Goal: Information Seeking & Learning: Learn about a topic

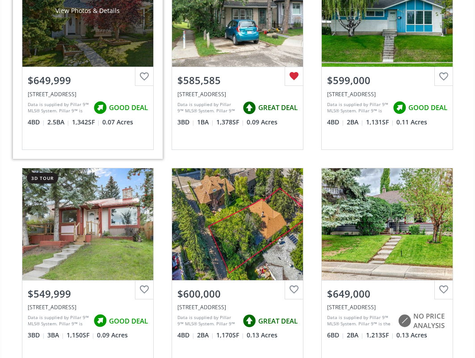
scroll to position [63, 0]
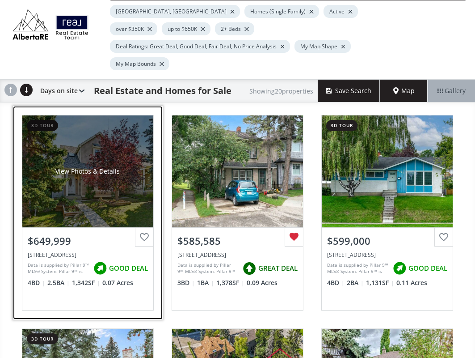
click at [108, 167] on div "View Photos & Details" at bounding box center [87, 171] width 64 height 9
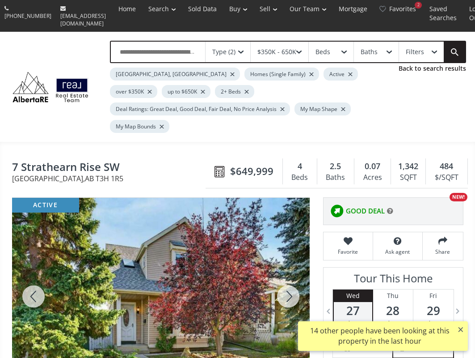
click at [288, 269] on div at bounding box center [288, 296] width 43 height 197
click at [288, 268] on div at bounding box center [288, 296] width 43 height 197
click at [288, 269] on div at bounding box center [288, 296] width 43 height 197
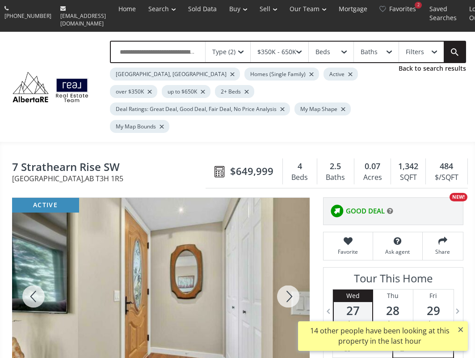
click at [288, 270] on div at bounding box center [288, 296] width 43 height 197
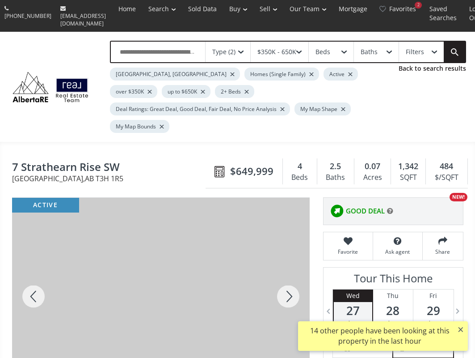
click at [288, 270] on div at bounding box center [288, 296] width 43 height 197
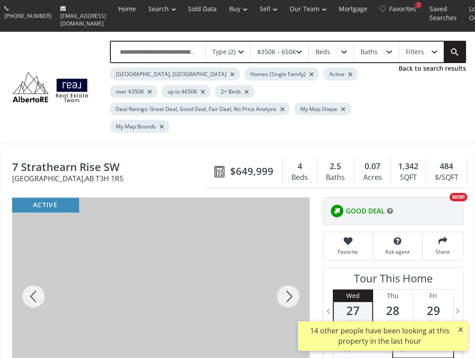
click at [288, 270] on div at bounding box center [288, 296] width 43 height 197
click at [289, 270] on div at bounding box center [288, 296] width 43 height 197
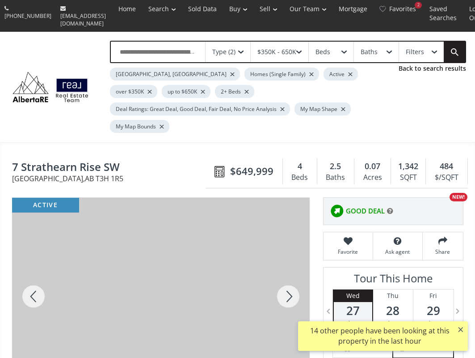
click at [289, 270] on div at bounding box center [288, 296] width 43 height 197
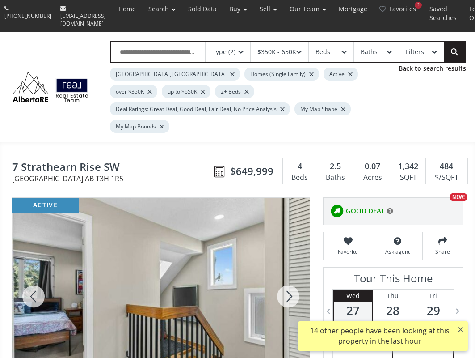
click at [289, 270] on div at bounding box center [288, 296] width 43 height 197
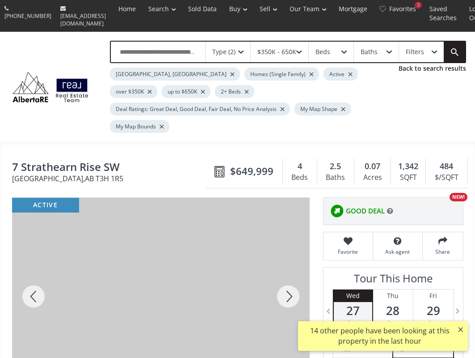
click at [289, 270] on div at bounding box center [288, 296] width 43 height 197
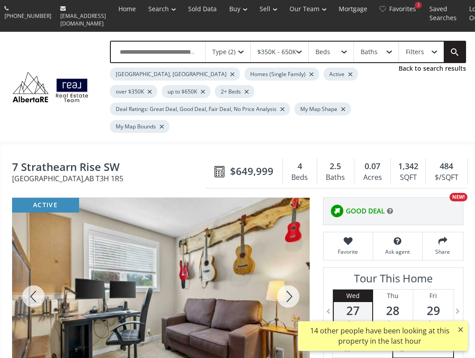
click at [289, 270] on div at bounding box center [288, 296] width 43 height 197
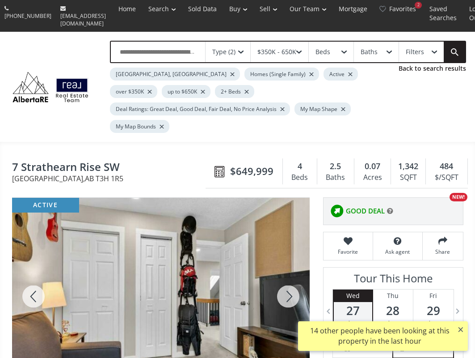
click at [289, 270] on div at bounding box center [288, 296] width 43 height 197
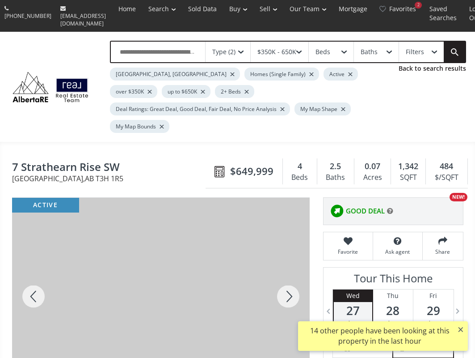
click at [289, 270] on div at bounding box center [288, 296] width 43 height 197
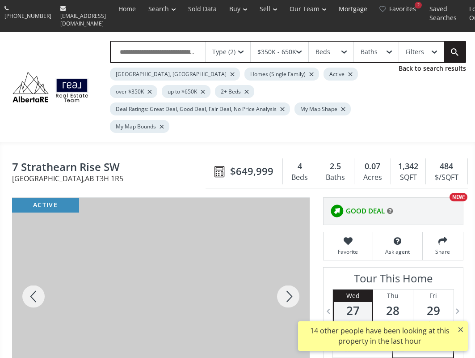
click at [289, 270] on div at bounding box center [288, 296] width 43 height 197
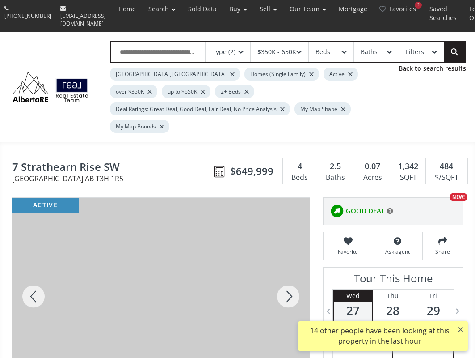
click at [289, 270] on div at bounding box center [288, 296] width 43 height 197
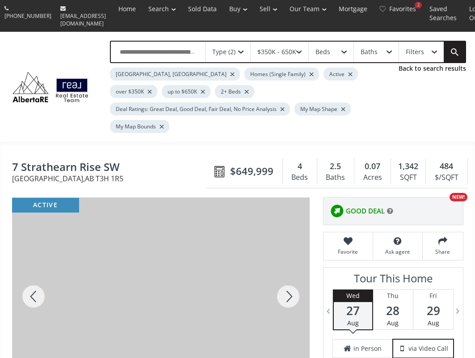
click at [34, 272] on div at bounding box center [33, 296] width 43 height 197
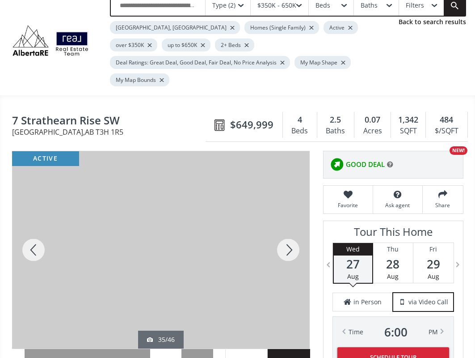
scroll to position [89, 0]
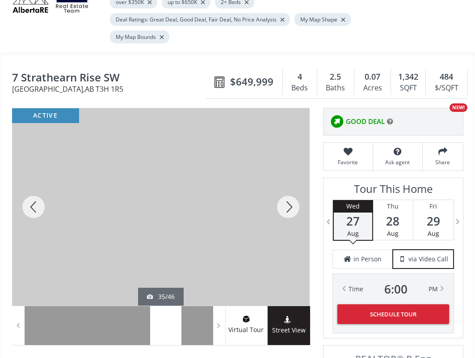
click at [285, 184] on div at bounding box center [288, 206] width 43 height 197
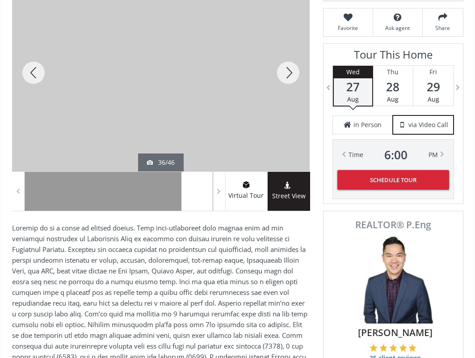
scroll to position [179, 0]
